Goal: Information Seeking & Learning: Check status

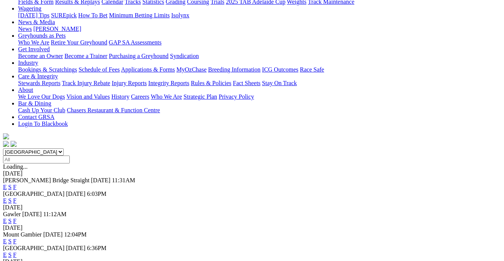
scroll to position [137, 0]
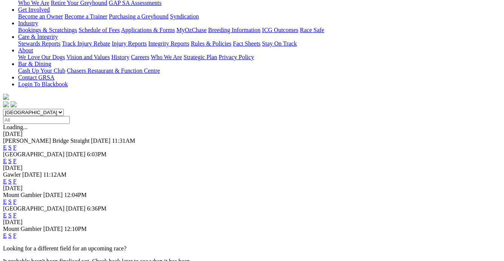
click at [17, 212] on link "F" at bounding box center [14, 215] width 3 height 6
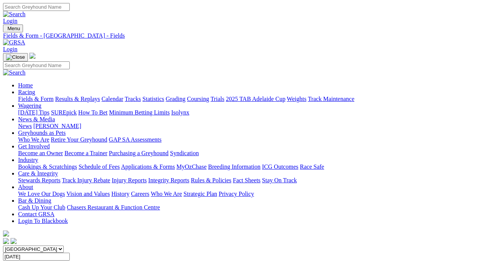
click at [88, 96] on link "Results & Replays" at bounding box center [77, 99] width 45 height 6
click at [92, 96] on link "Results & Replays" at bounding box center [77, 99] width 45 height 6
click at [25, 39] on img at bounding box center [14, 42] width 22 height 7
click at [89, 96] on link "Results & Replays" at bounding box center [77, 99] width 45 height 6
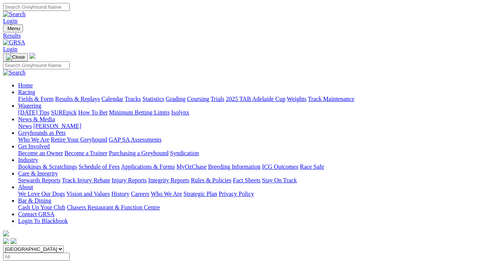
click at [89, 96] on link "Results & Replays" at bounding box center [77, 99] width 45 height 6
click at [91, 96] on link "Results & Replays" at bounding box center [77, 99] width 45 height 6
